Goal: Information Seeking & Learning: Learn about a topic

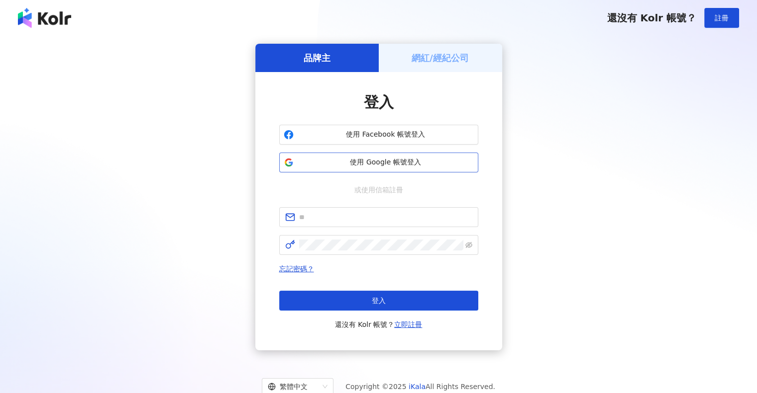
click at [377, 157] on button "使用 Google 帳號登入" at bounding box center [378, 163] width 199 height 20
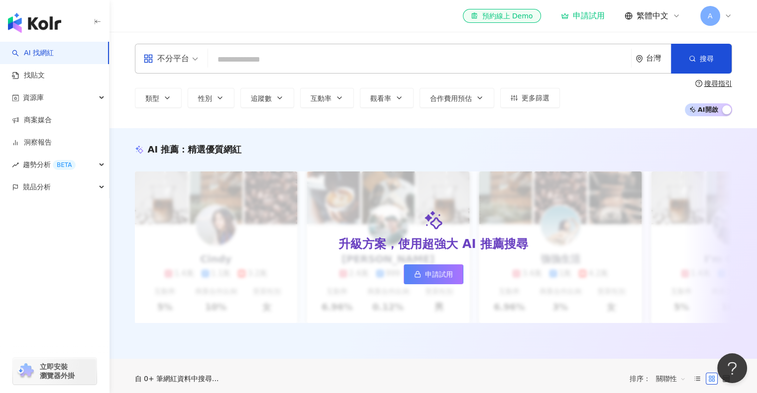
click at [310, 64] on input "search" at bounding box center [419, 59] width 415 height 19
type input "*"
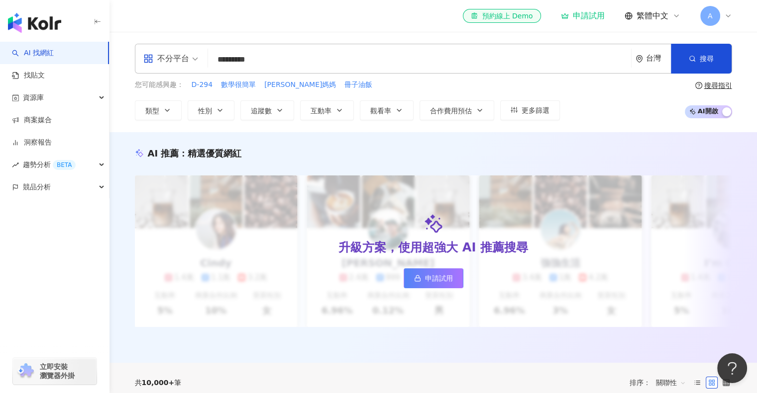
type input "*********"
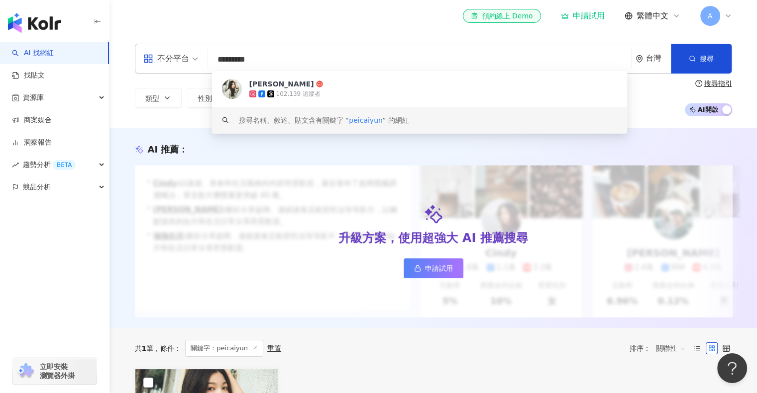
click at [283, 85] on div "Yun Pei Cai" at bounding box center [281, 84] width 65 height 10
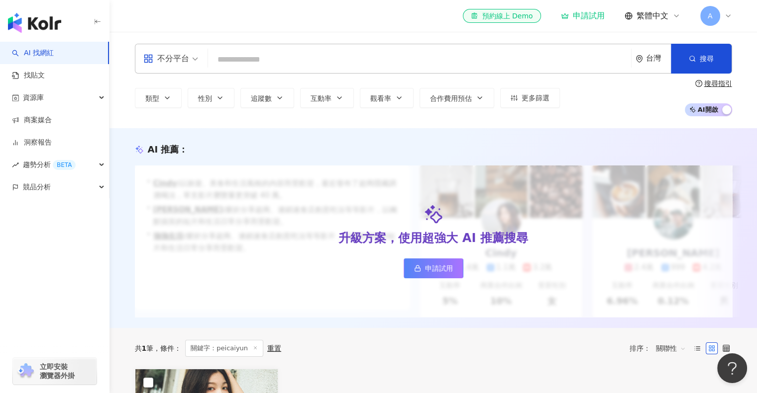
click at [298, 67] on input "search" at bounding box center [419, 59] width 415 height 19
click at [365, 56] on input "search" at bounding box center [419, 59] width 415 height 19
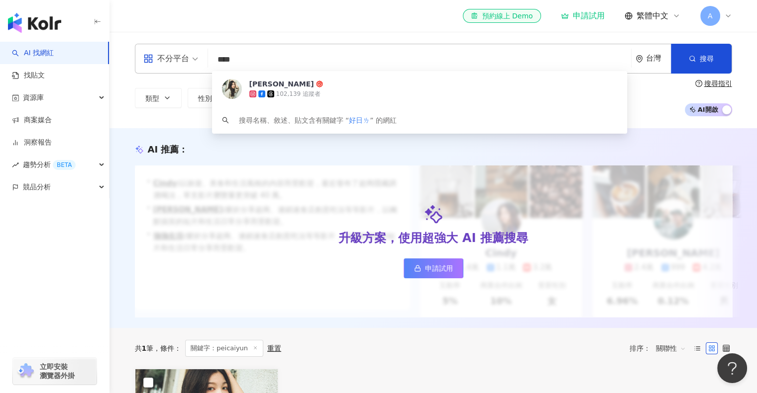
type input "***"
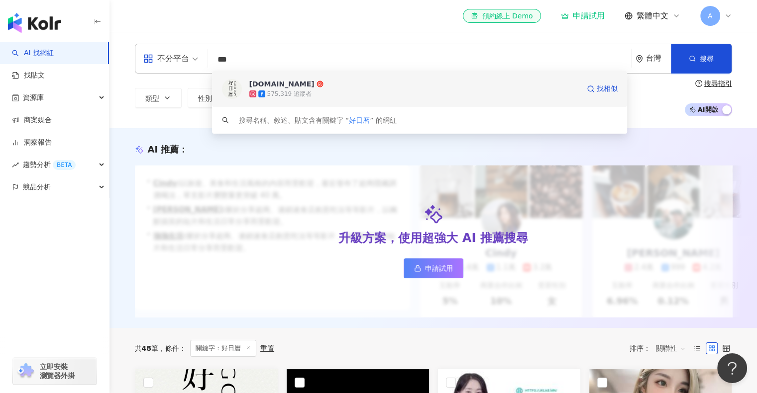
click at [262, 87] on div "[DOMAIN_NAME]" at bounding box center [281, 84] width 65 height 10
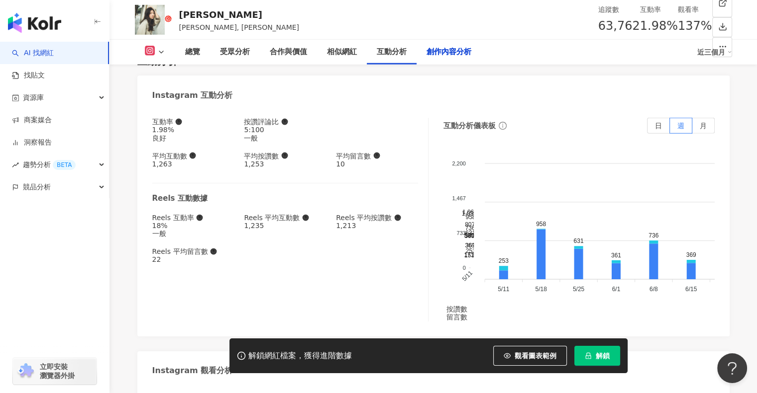
scroll to position [3121, 0]
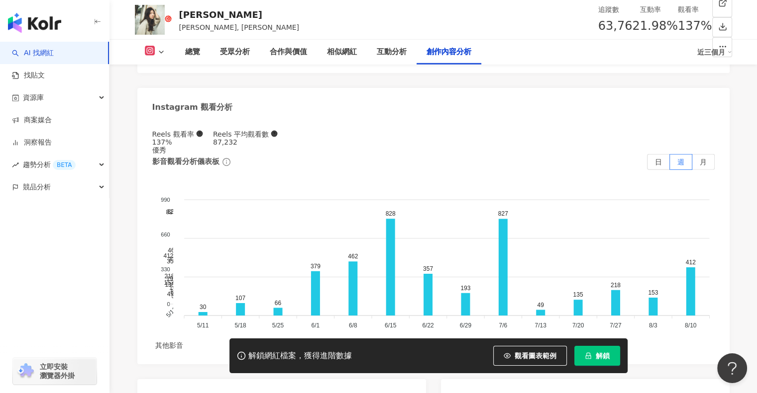
click at [53, 54] on link "AI 找網紅" at bounding box center [33, 53] width 42 height 10
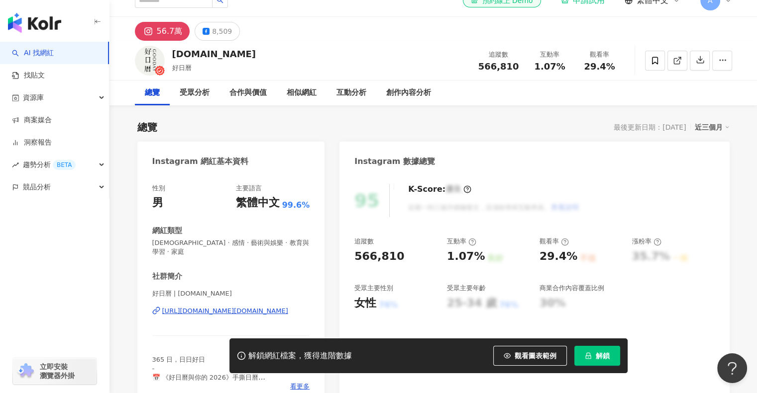
scroll to position [18, 0]
